Goal: Information Seeking & Learning: Learn about a topic

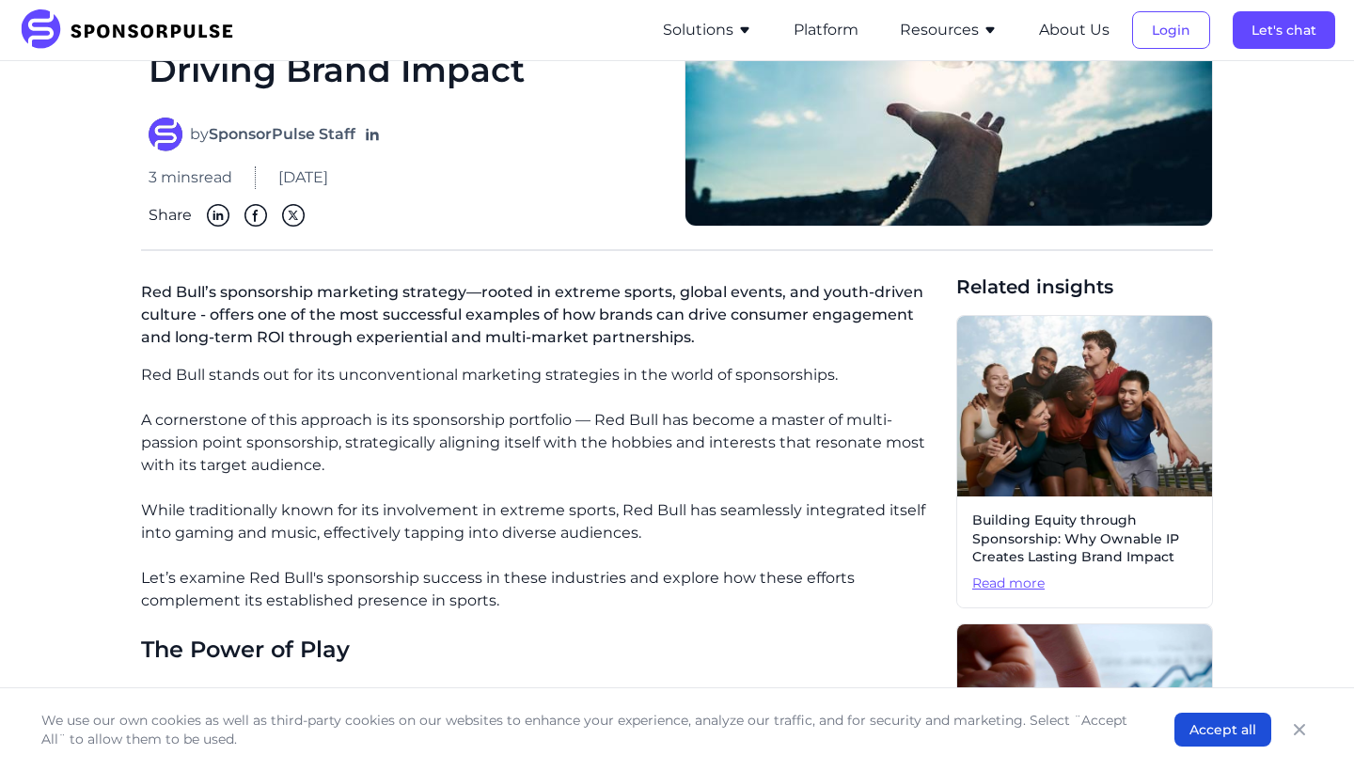
scroll to position [224, 0]
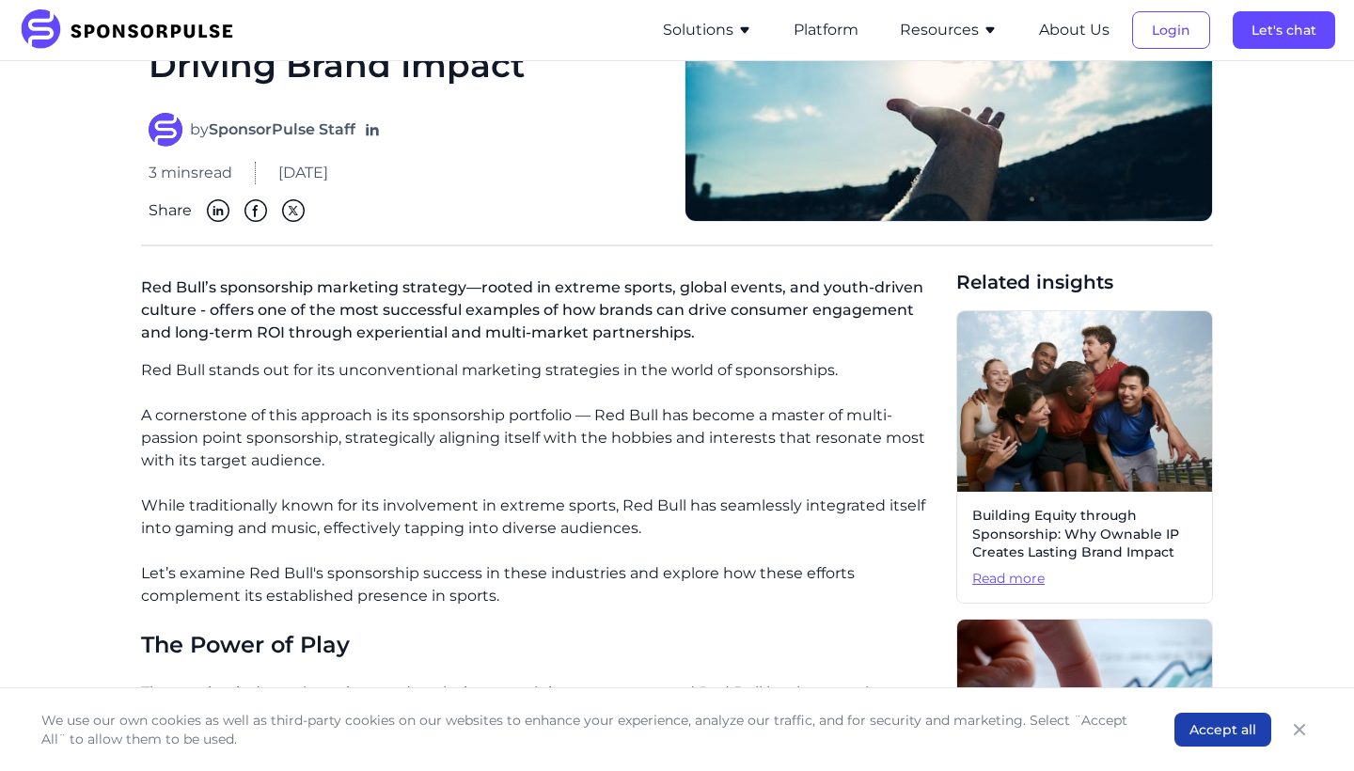
click at [1221, 734] on button "Accept all" at bounding box center [1223, 730] width 97 height 34
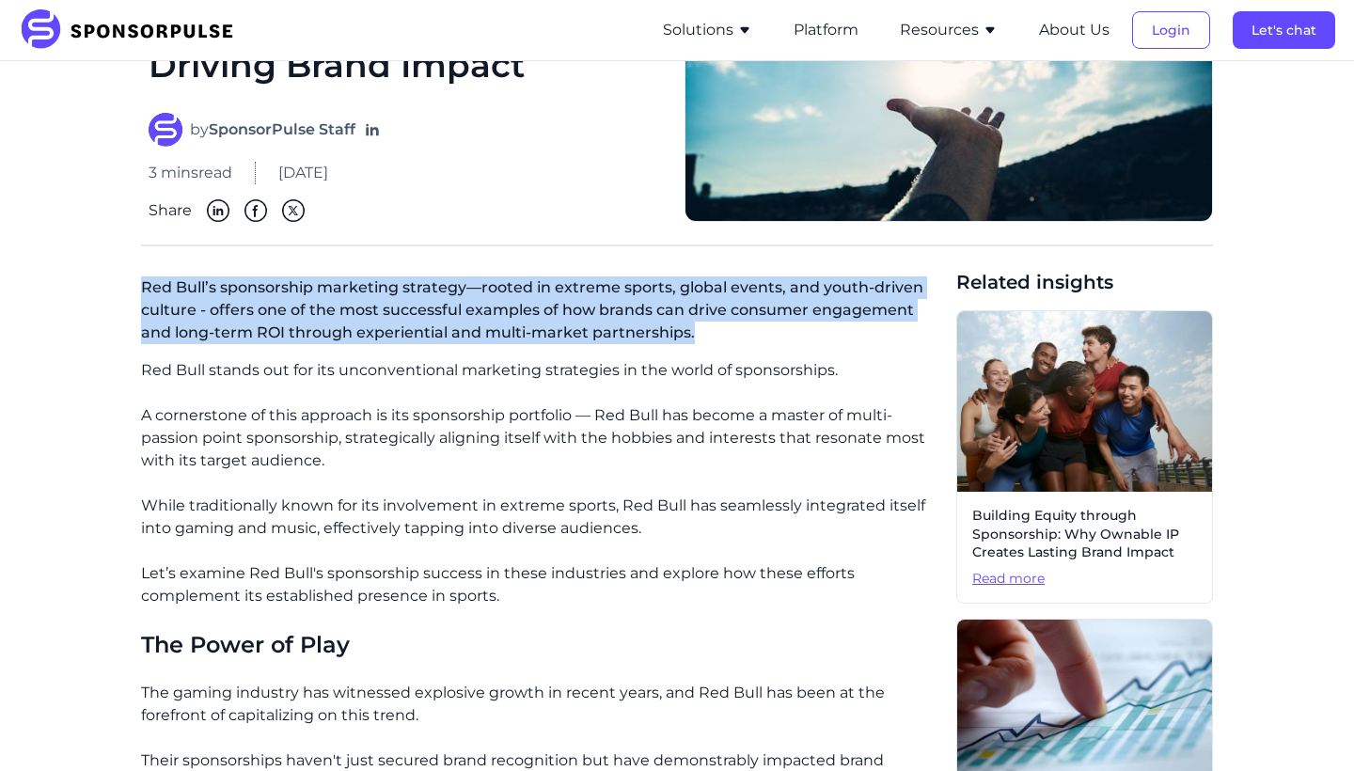
drag, startPoint x: 137, startPoint y: 283, endPoint x: 783, endPoint y: 331, distance: 647.9
copy p "Red Bull’s sponsorship marketing strategy—rooted in extreme sports, global even…"
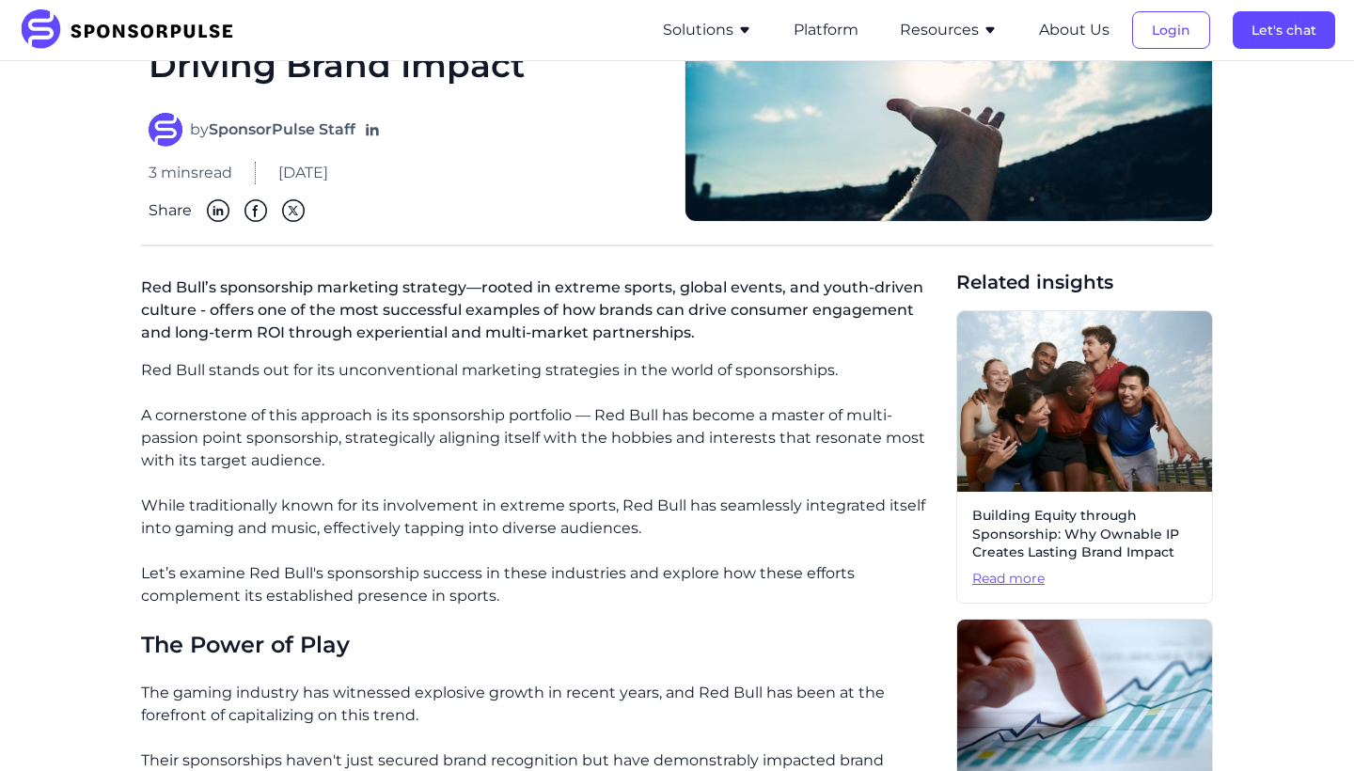
scroll to position [193, 0]
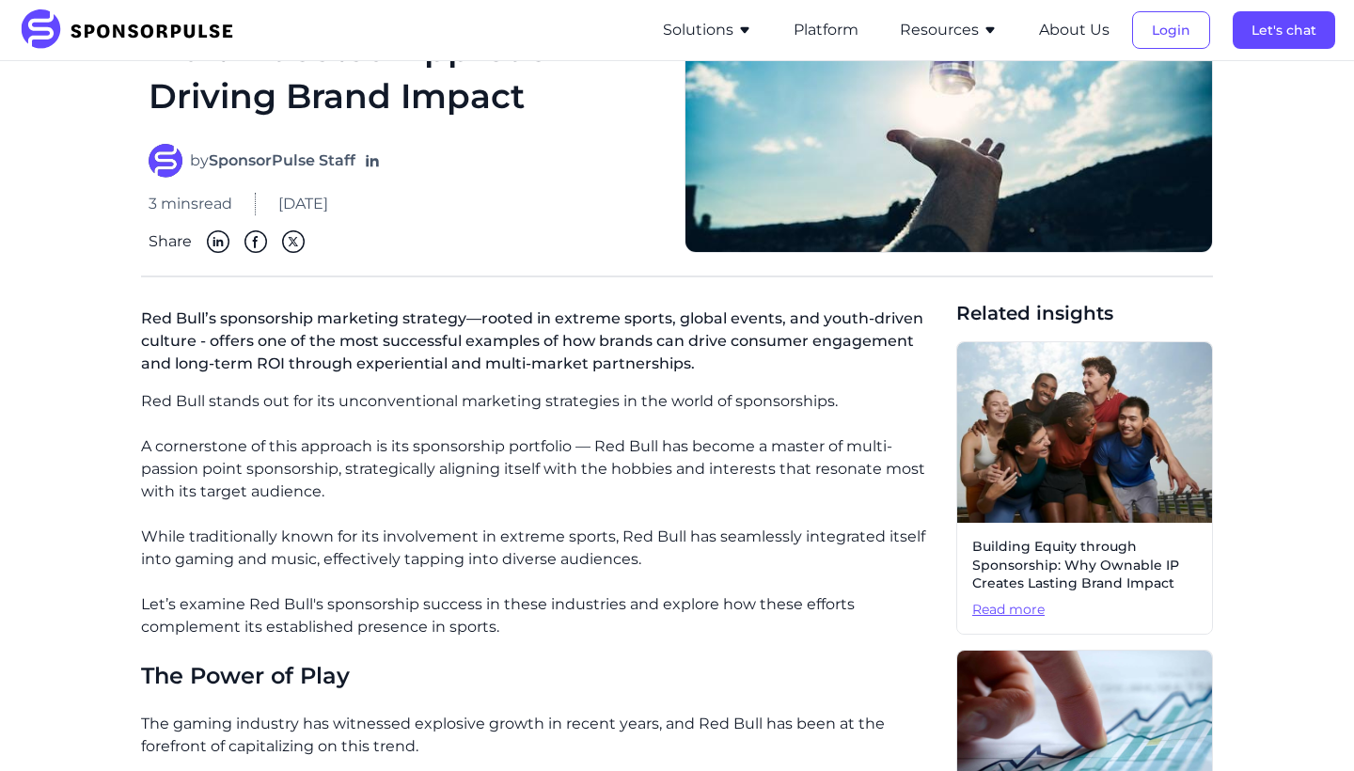
drag, startPoint x: 213, startPoint y: 159, endPoint x: 357, endPoint y: 166, distance: 145.0
click at [355, 166] on strong "SponsorPulse Staff" at bounding box center [282, 160] width 147 height 18
copy span "SponsorPulse Staff"
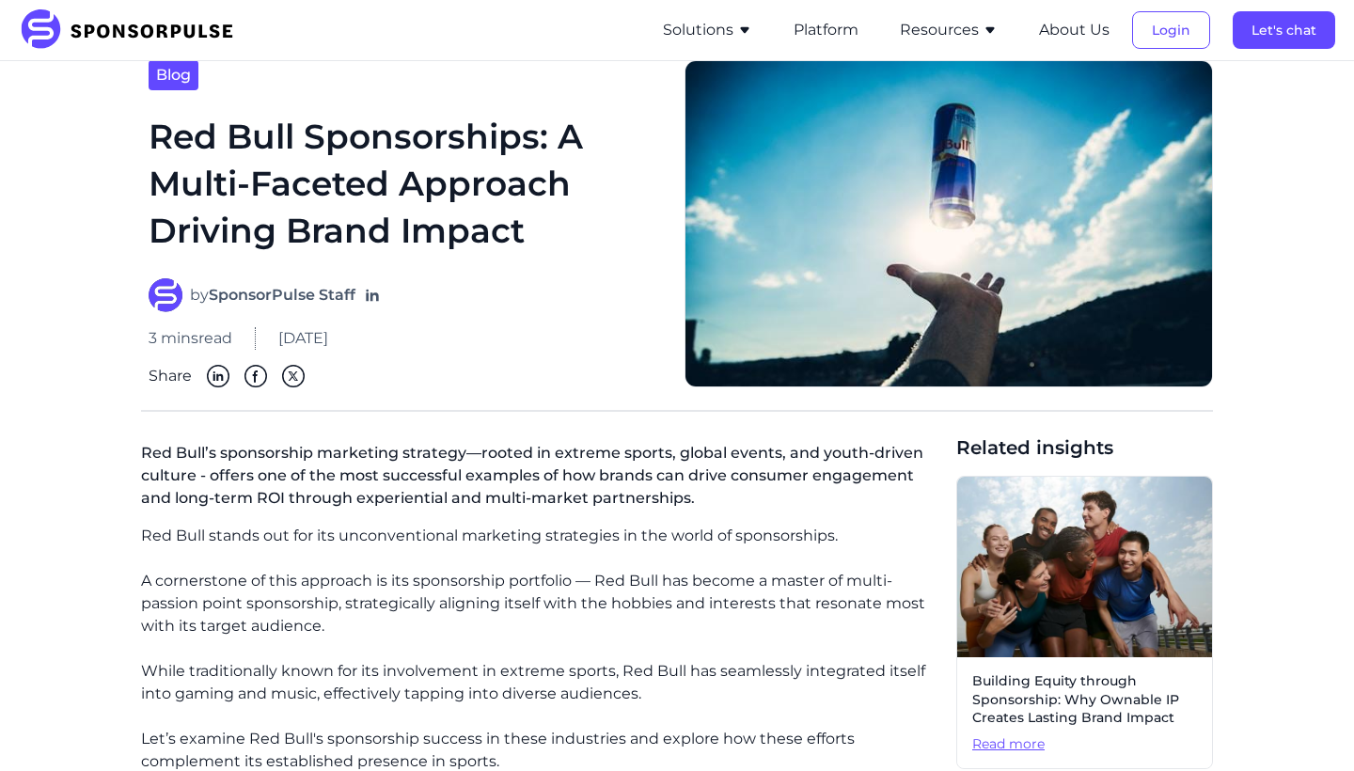
scroll to position [57, 0]
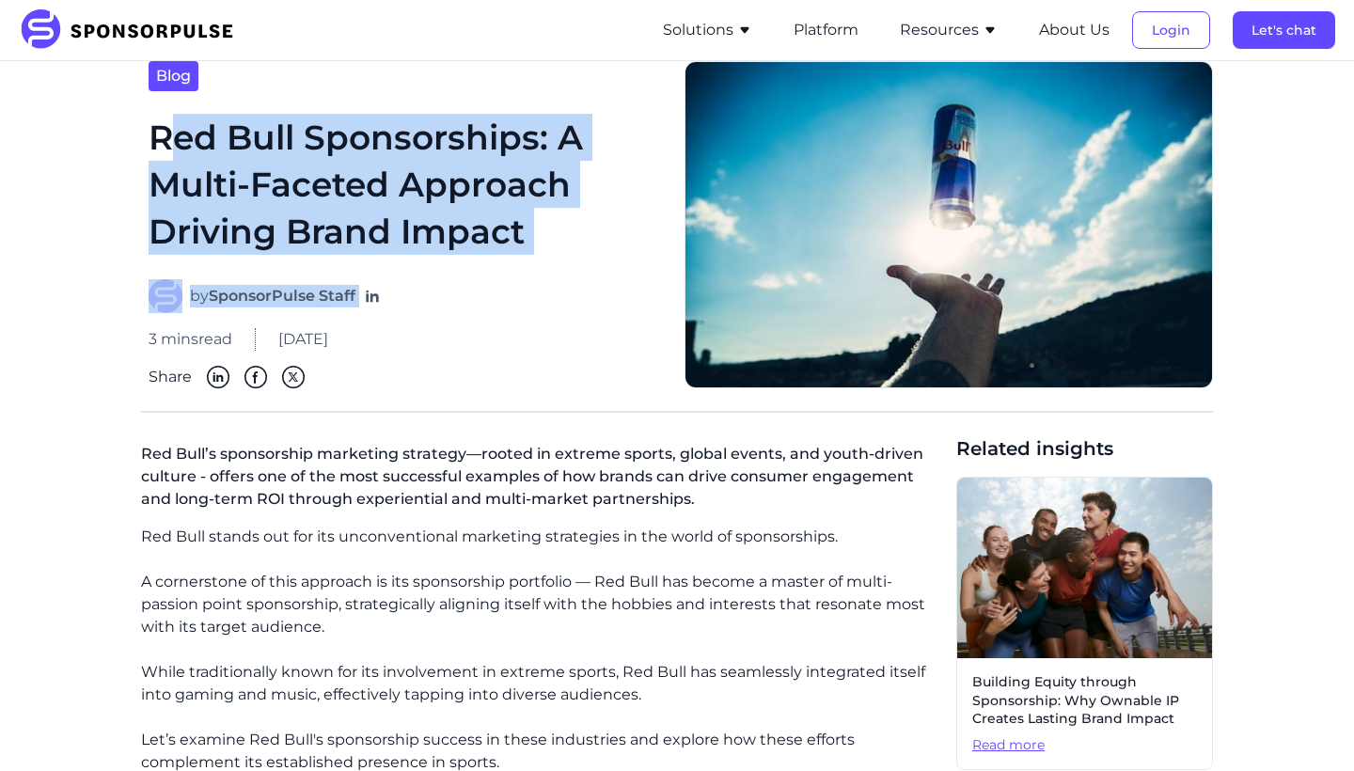
drag, startPoint x: 166, startPoint y: 129, endPoint x: 548, endPoint y: 294, distance: 416.2
click at [548, 294] on div "Blog Red Bull Sponsorships: A Multi-Faceted Approach Driving Brand Impact by Sp…" at bounding box center [405, 225] width 529 height 328
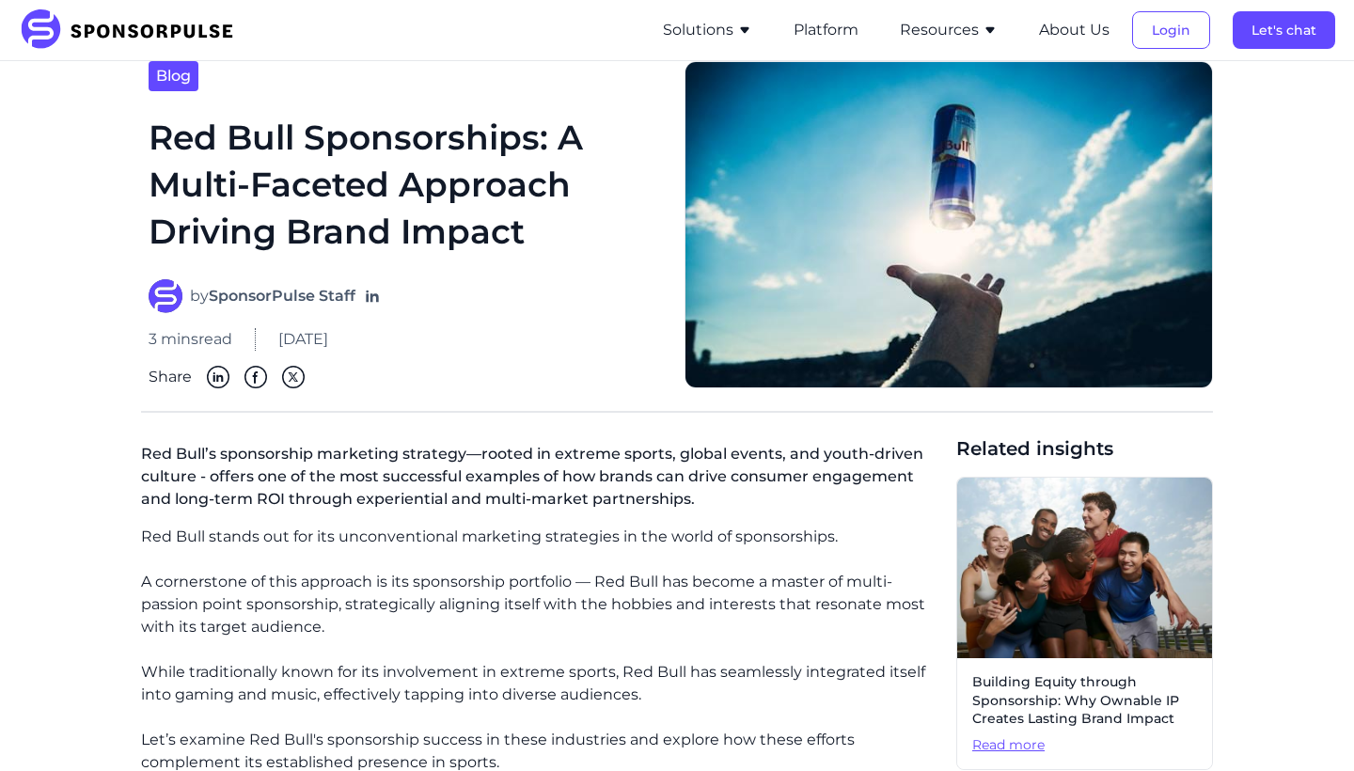
click at [556, 226] on h1 "Red Bull Sponsorships: A Multi-Faceted Approach Driving Brand Impact" at bounding box center [405, 186] width 513 height 144
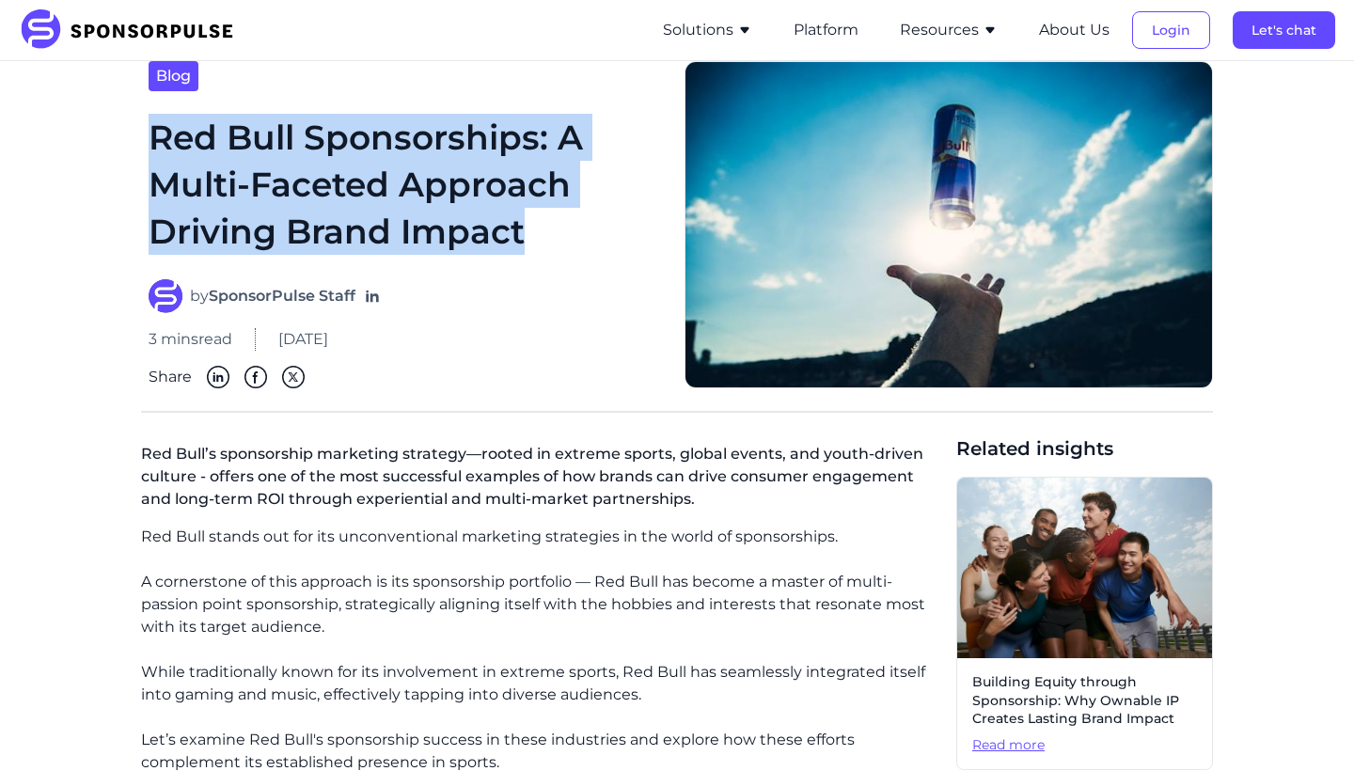
drag, startPoint x: 153, startPoint y: 131, endPoint x: 546, endPoint y: 229, distance: 405.3
click at [546, 229] on h1 "Red Bull Sponsorships: A Multi-Faceted Approach Driving Brand Impact" at bounding box center [405, 186] width 513 height 144
copy h1 "Red Bull Sponsorships: A Multi-Faceted Approach Driving Brand Impact"
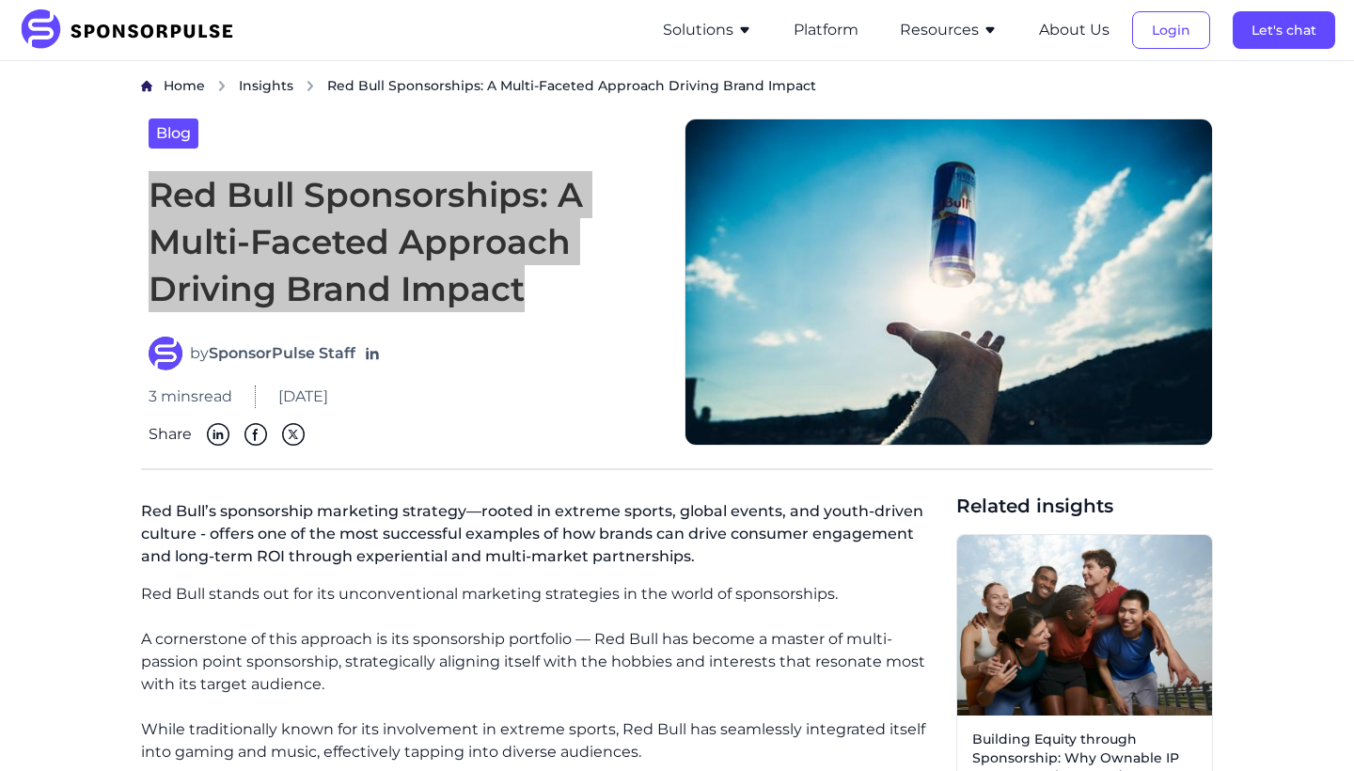
scroll to position [0, 0]
